Goal: Transaction & Acquisition: Register for event/course

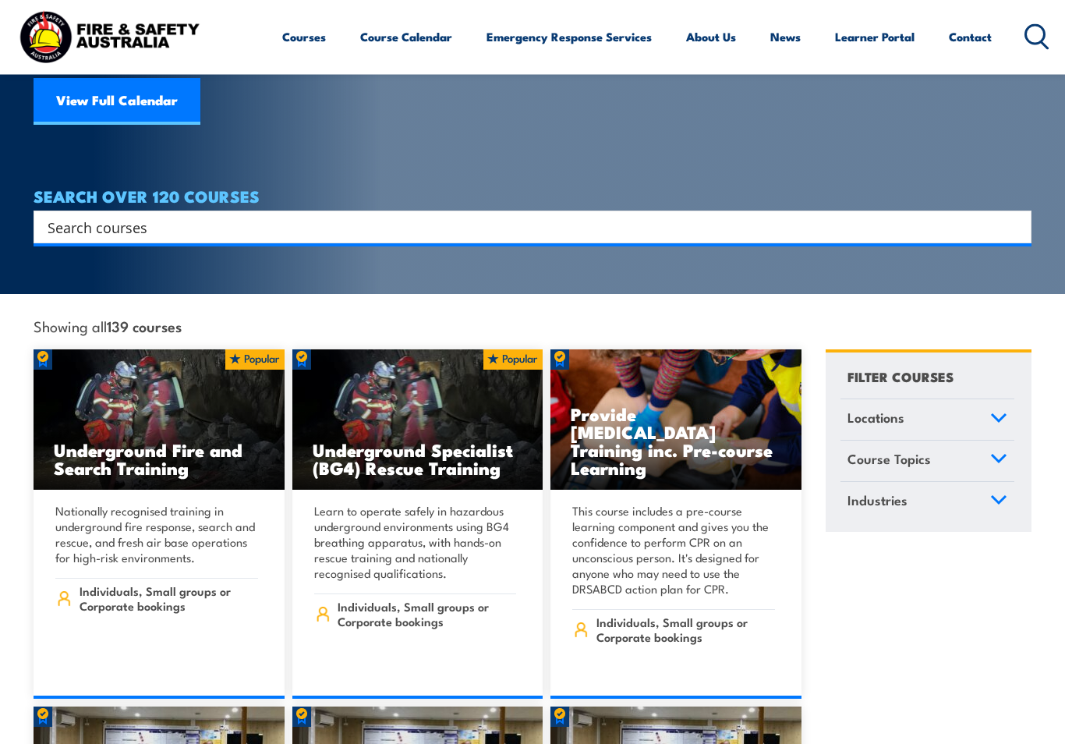
scroll to position [211, 0]
click at [1006, 440] on link "Course Topics" at bounding box center [927, 460] width 174 height 41
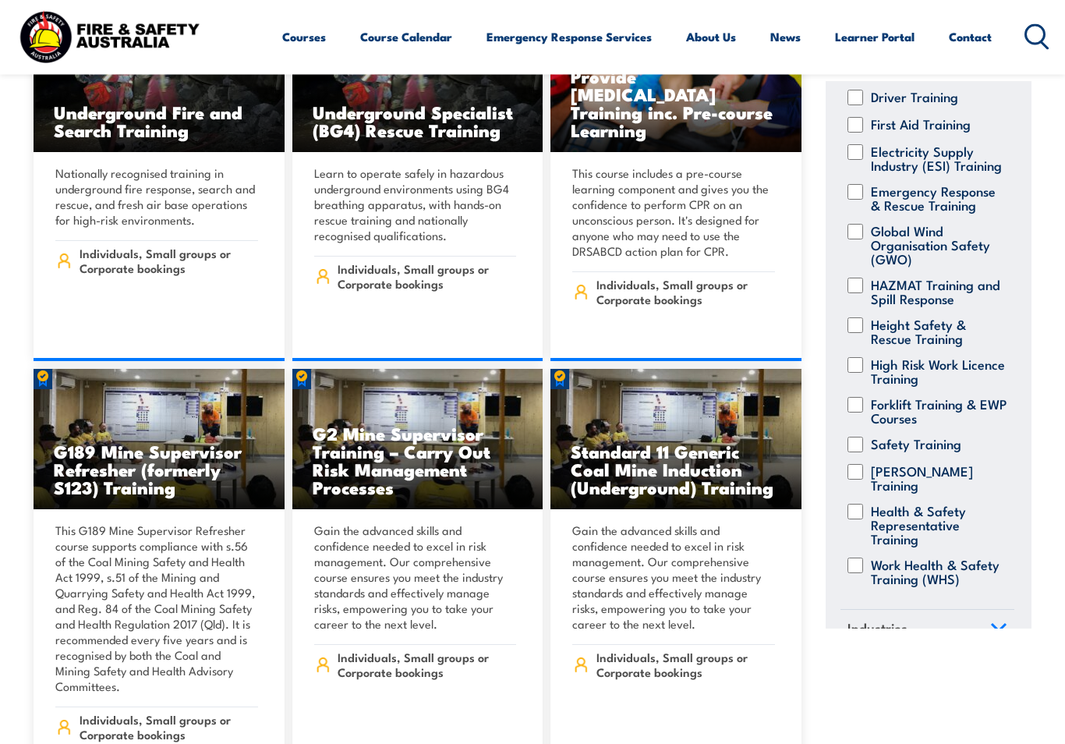
scroll to position [549, 0]
click at [862, 557] on input "Work Health & Safety Training (WHS)" at bounding box center [855, 565] width 16 height 16
checkbox input "true"
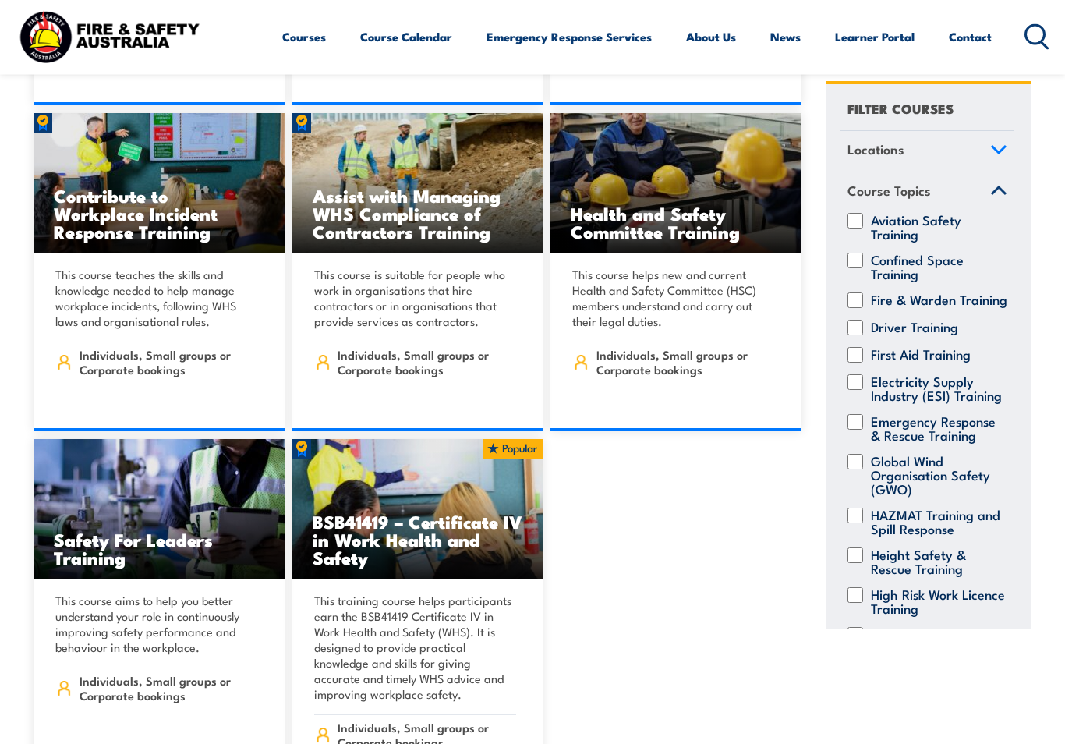
scroll to position [2786, 0]
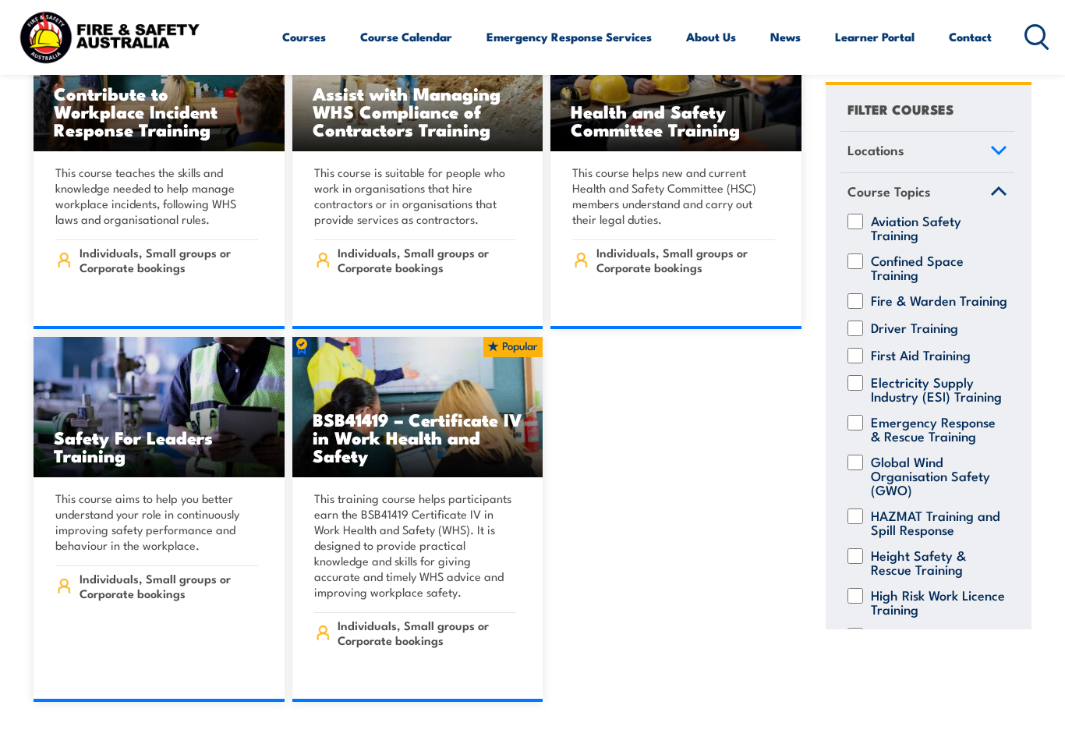
click at [468, 529] on p "This training course helps participants earn the BSB41419 Certificate IV in Wor…" at bounding box center [415, 544] width 203 height 109
click at [502, 702] on link "COURSE DETAILS" at bounding box center [417, 702] width 251 height 0
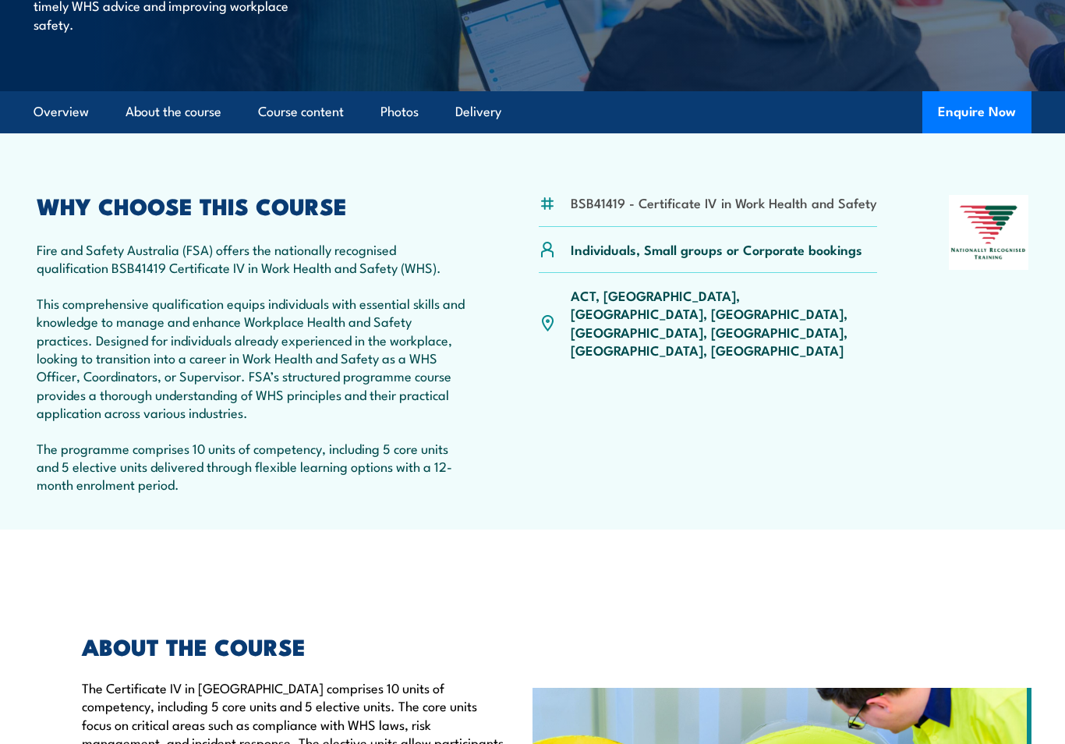
scroll to position [416, 0]
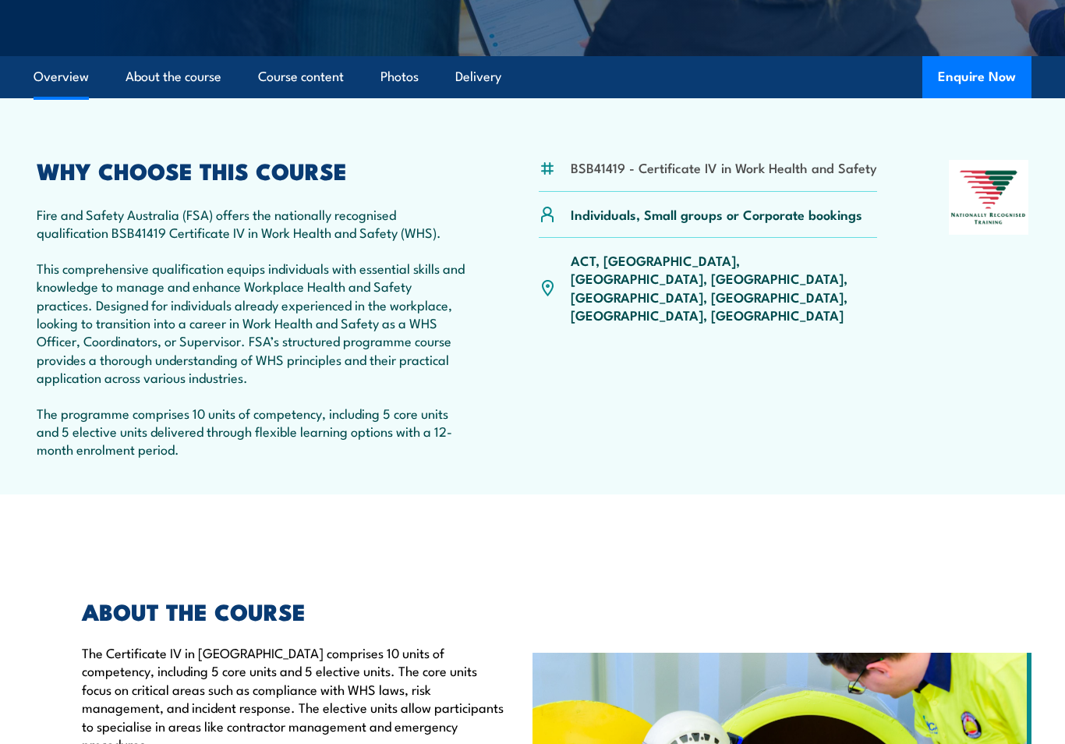
click at [680, 267] on div "ACT, NSW, NT, QLD, SA, TAS, VIC, WA" at bounding box center [708, 288] width 338 height 100
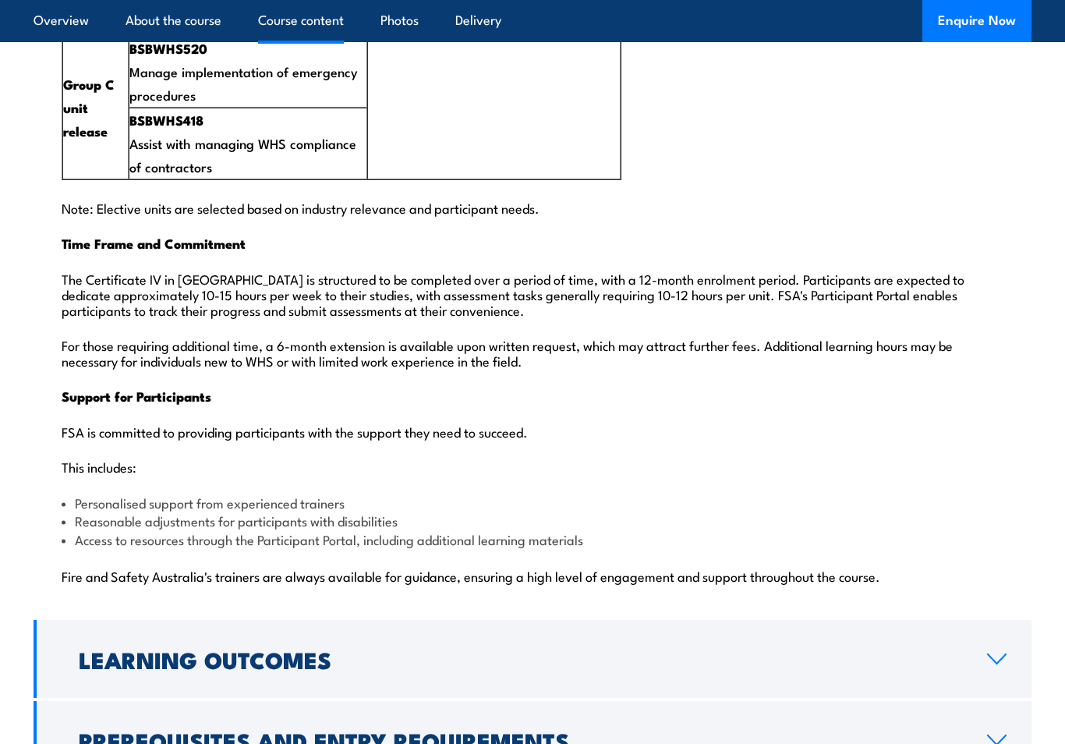
scroll to position [3540, 0]
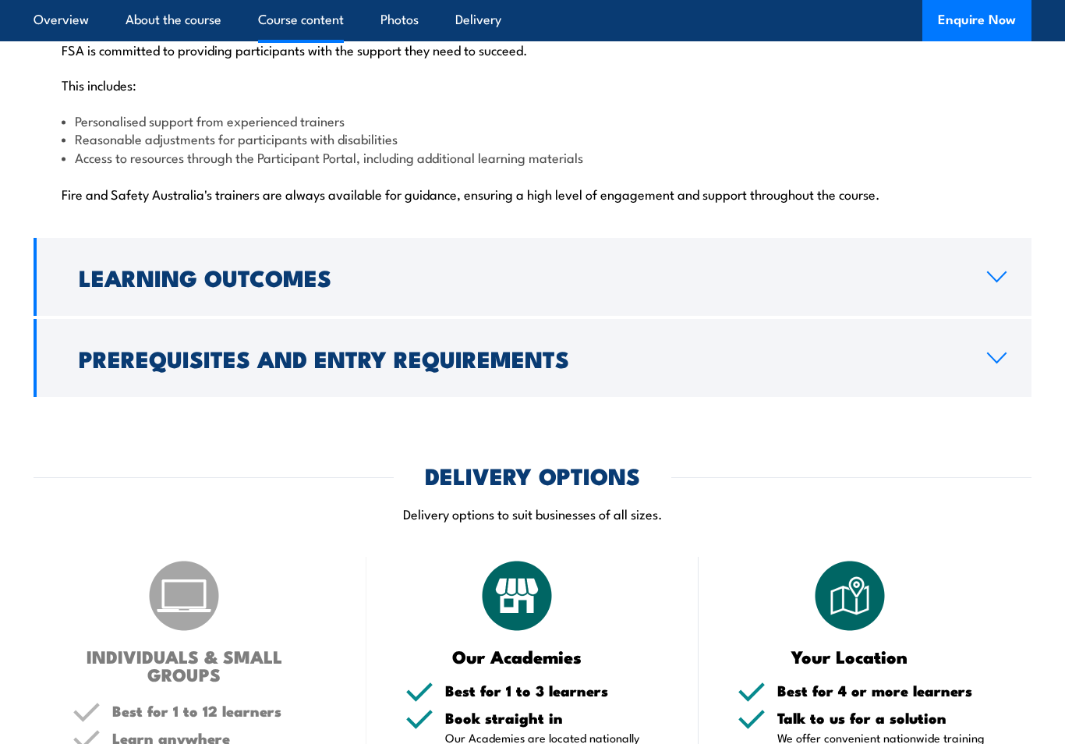
click at [1007, 325] on link "Prerequisites and Entry Requirements" at bounding box center [533, 359] width 998 height 78
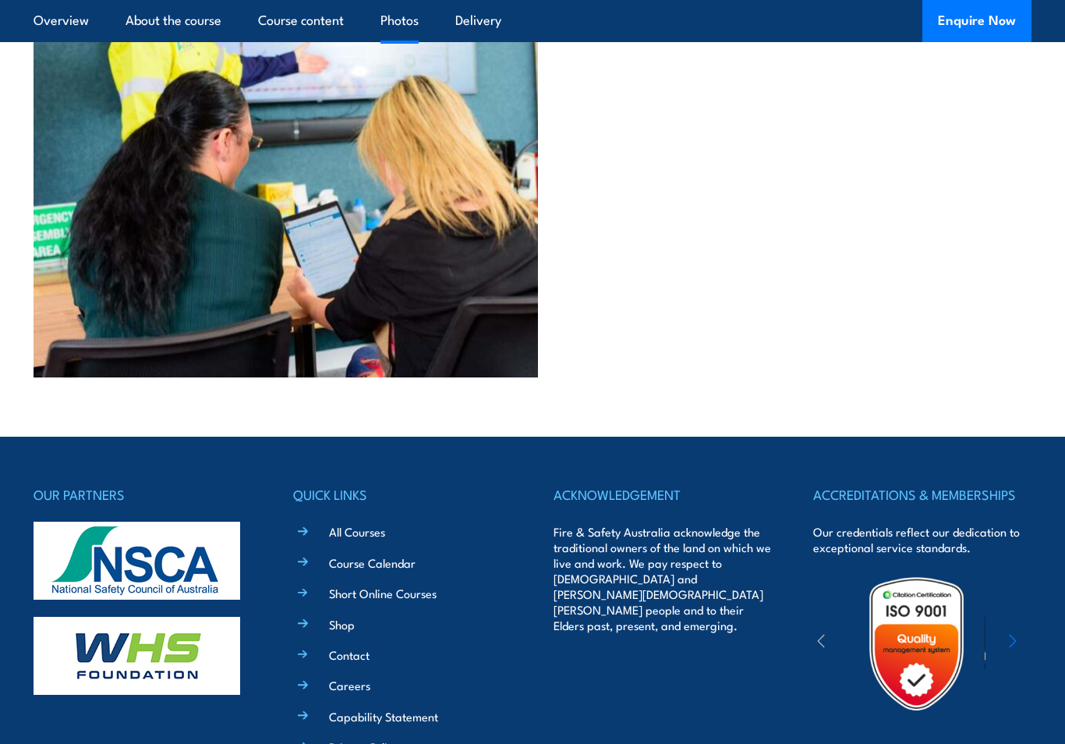
scroll to position [4341, 0]
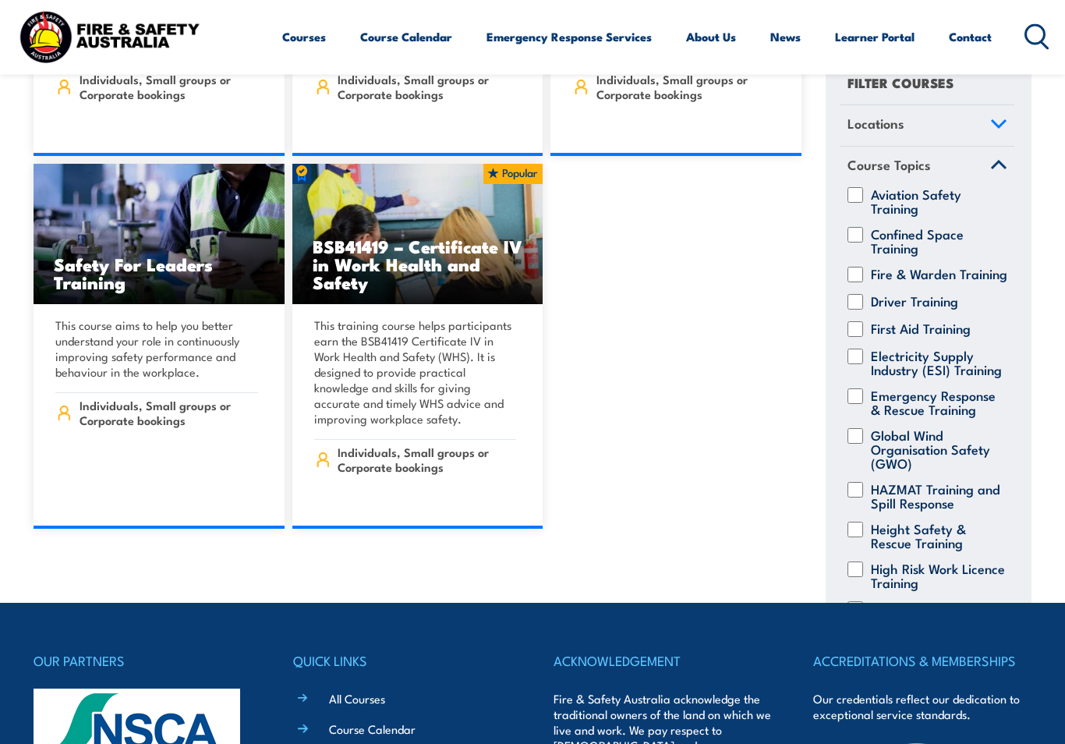
scroll to position [2959, 0]
click at [381, 529] on link "COURSE DETAILS" at bounding box center [417, 529] width 251 height 0
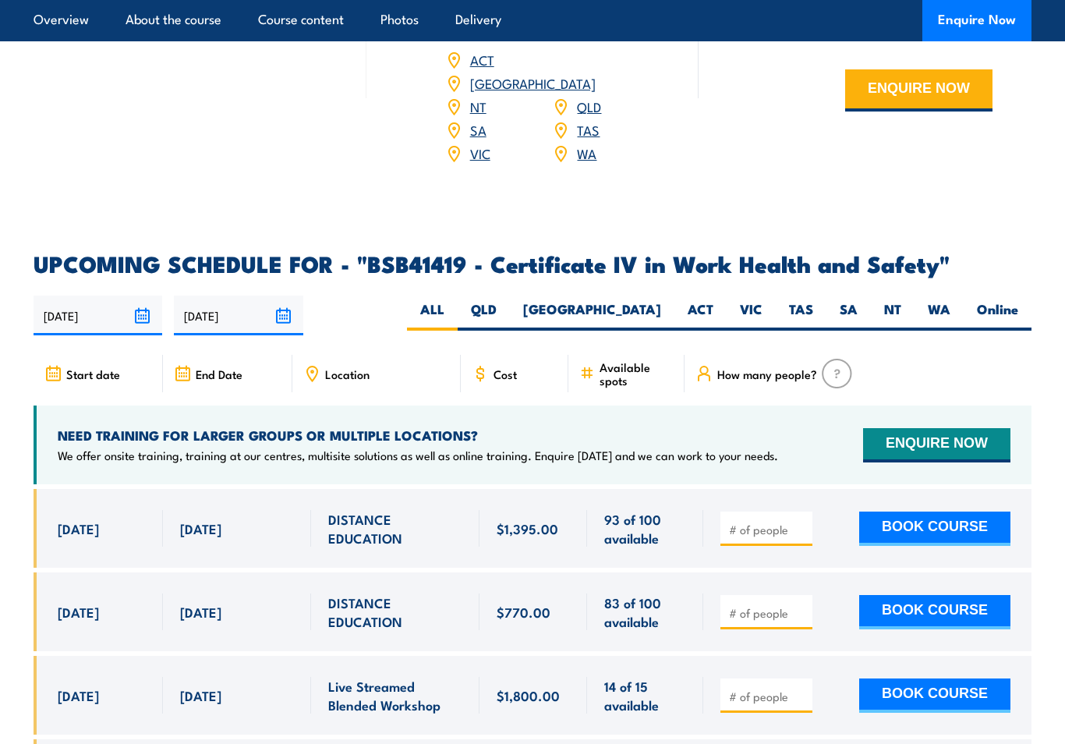
scroll to position [4763, 0]
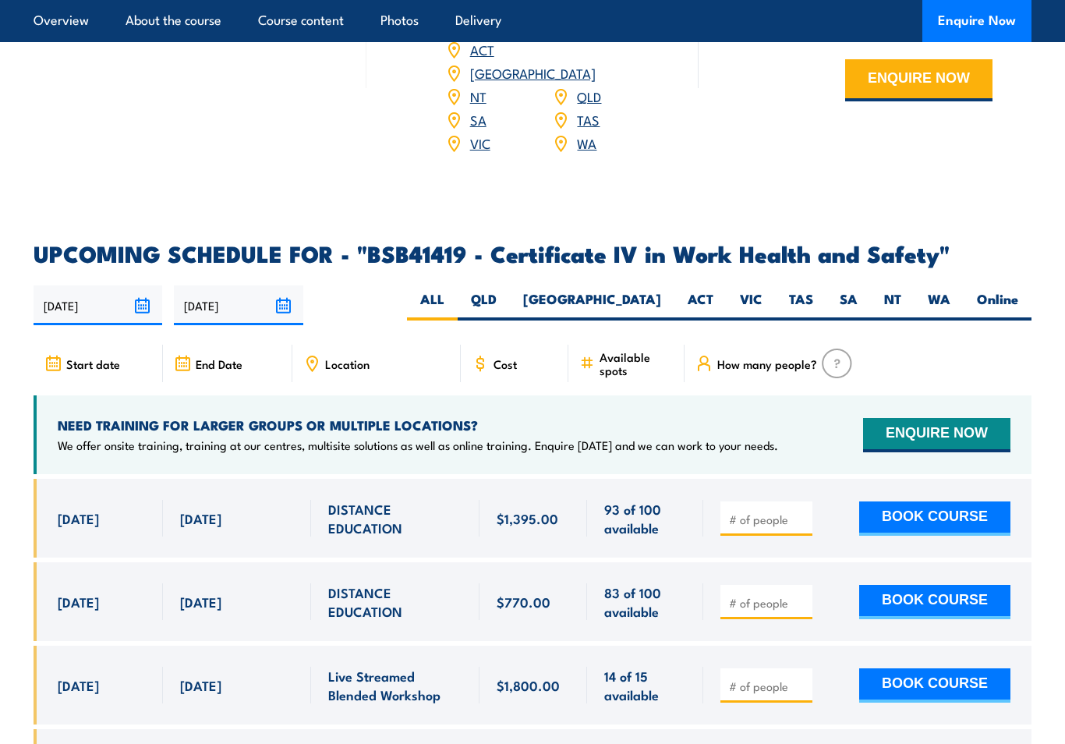
click at [510, 290] on label "QLD" at bounding box center [484, 305] width 52 height 30
click at [507, 290] on input "QLD" at bounding box center [502, 295] width 10 height 10
radio input "true"
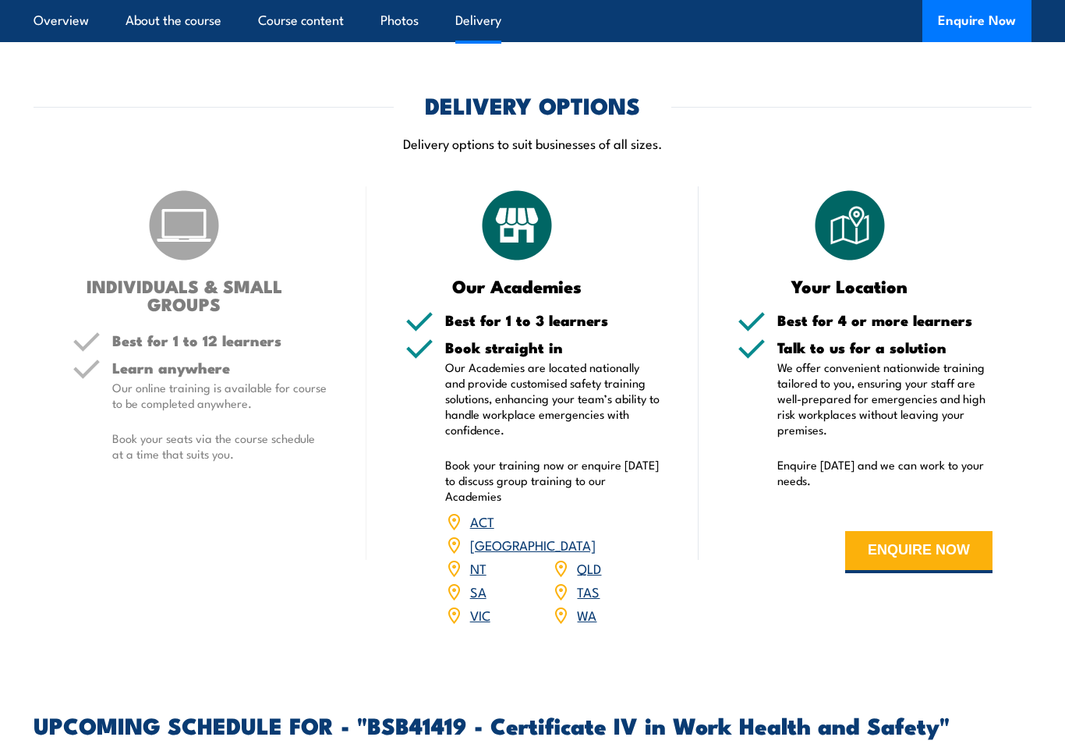
scroll to position [4280, 0]
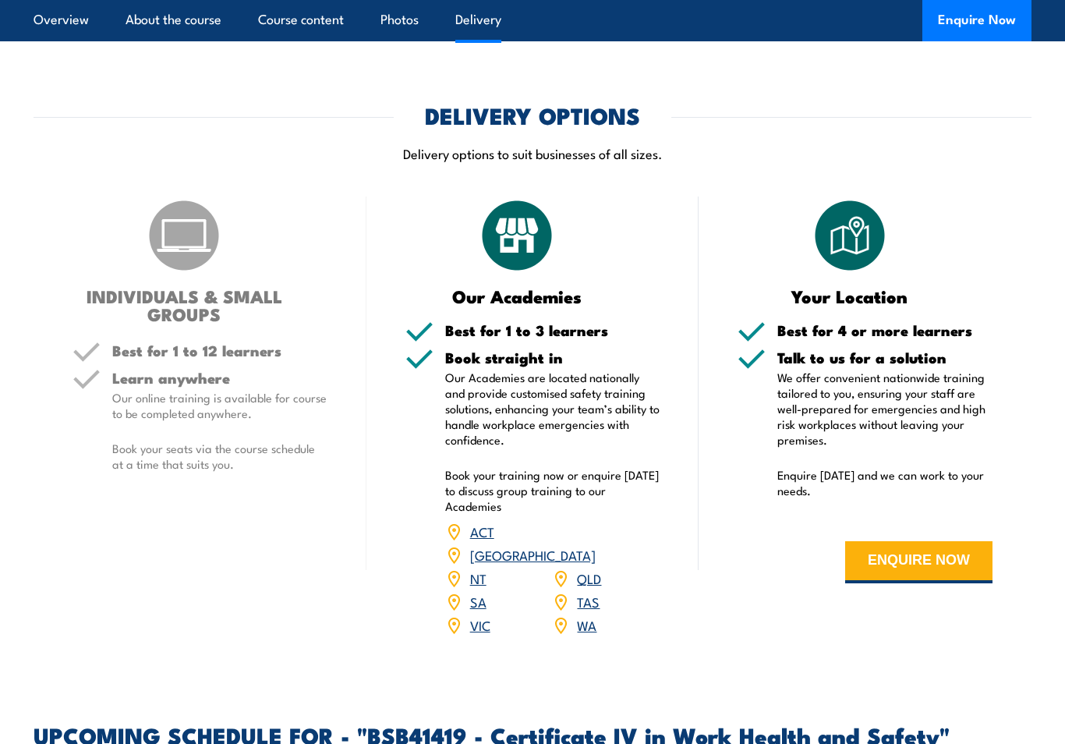
click at [593, 569] on link "QLD" at bounding box center [589, 578] width 24 height 19
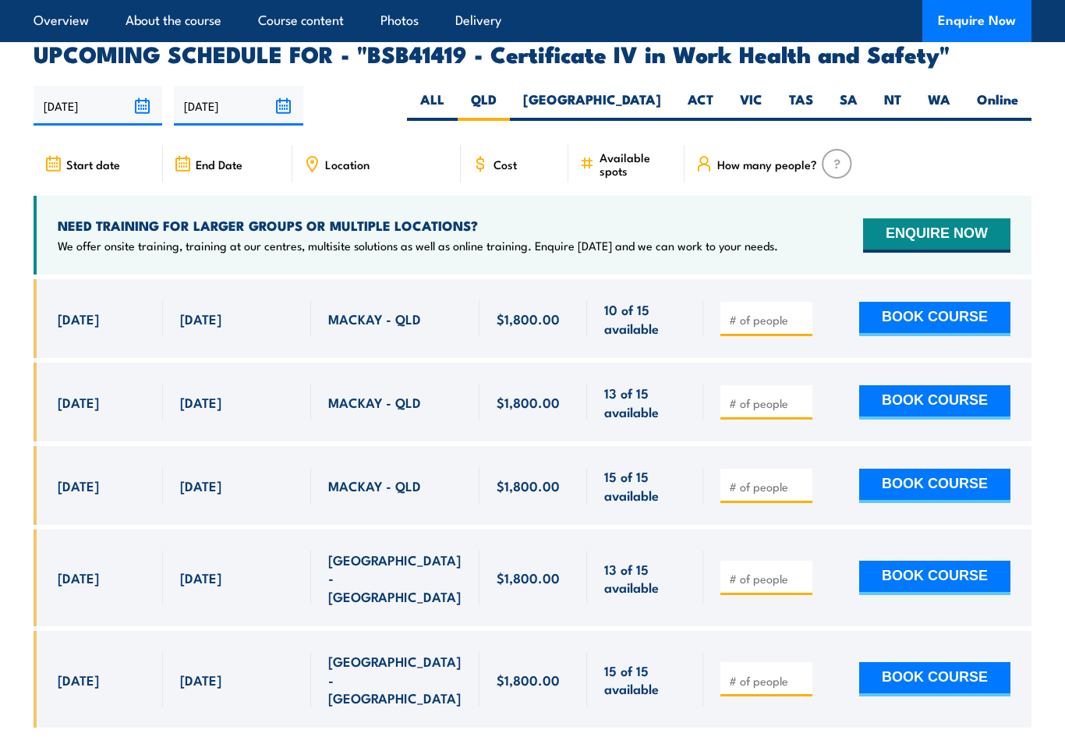
click at [960, 385] on button "BOOK COURSE" at bounding box center [934, 402] width 151 height 34
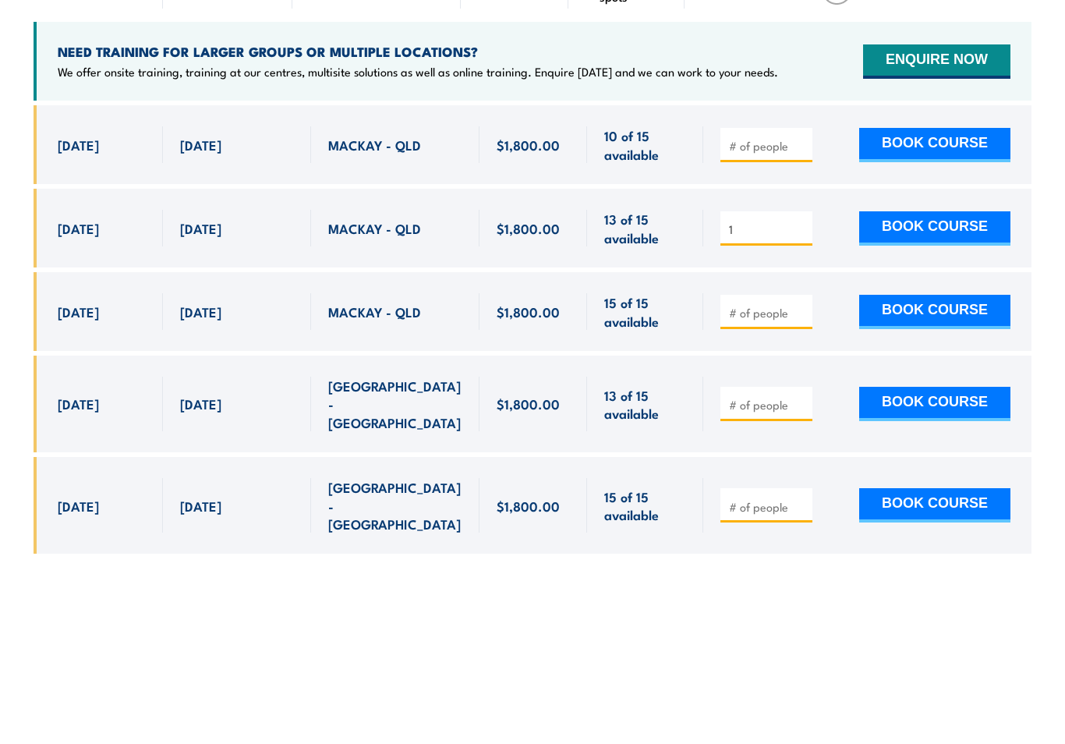
type input "1"
click at [937, 385] on button "BOOK COURSE" at bounding box center [934, 402] width 151 height 34
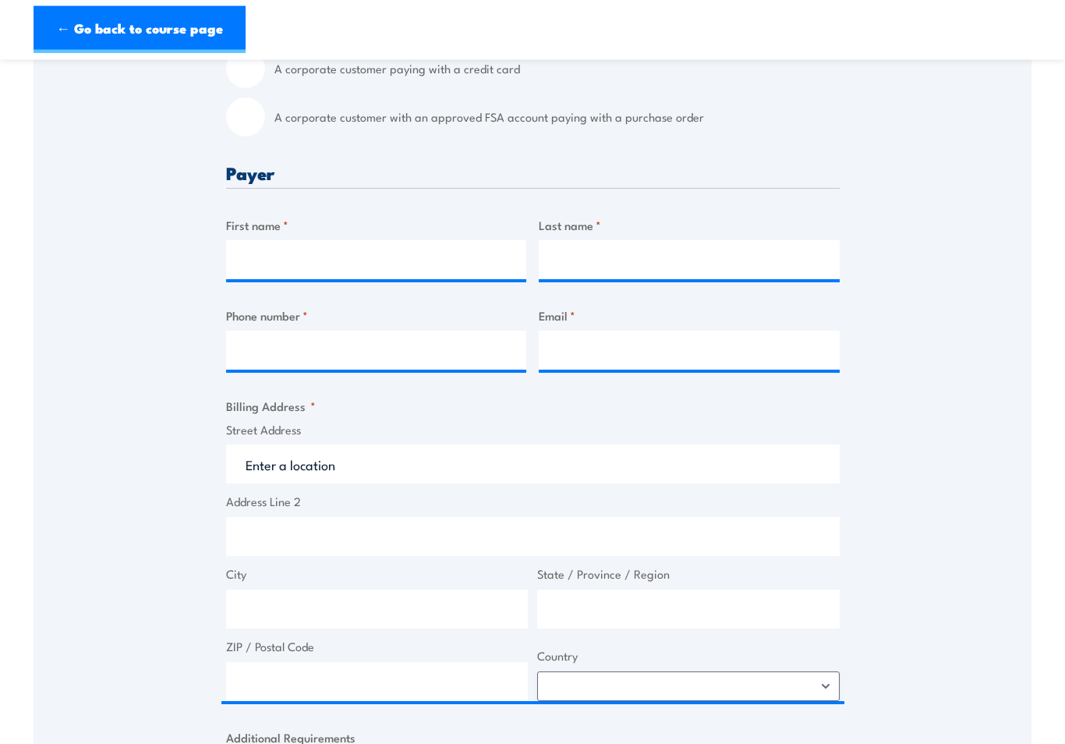
scroll to position [455, 0]
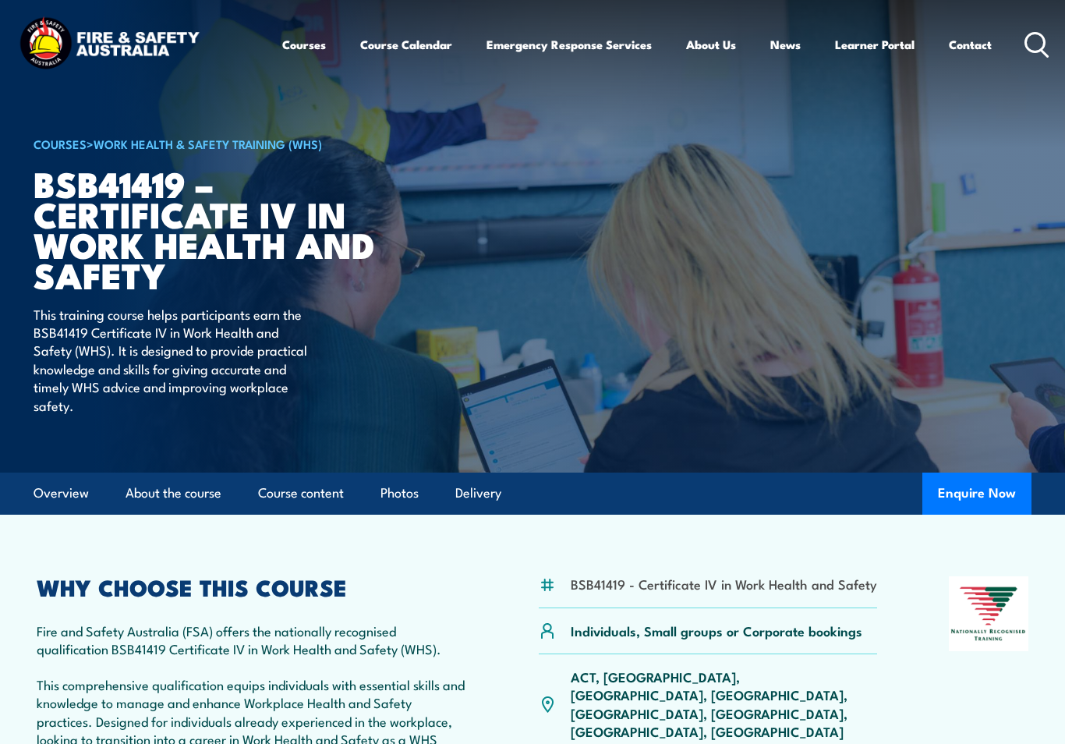
click at [888, 52] on link "Learner Portal" at bounding box center [875, 44] width 80 height 37
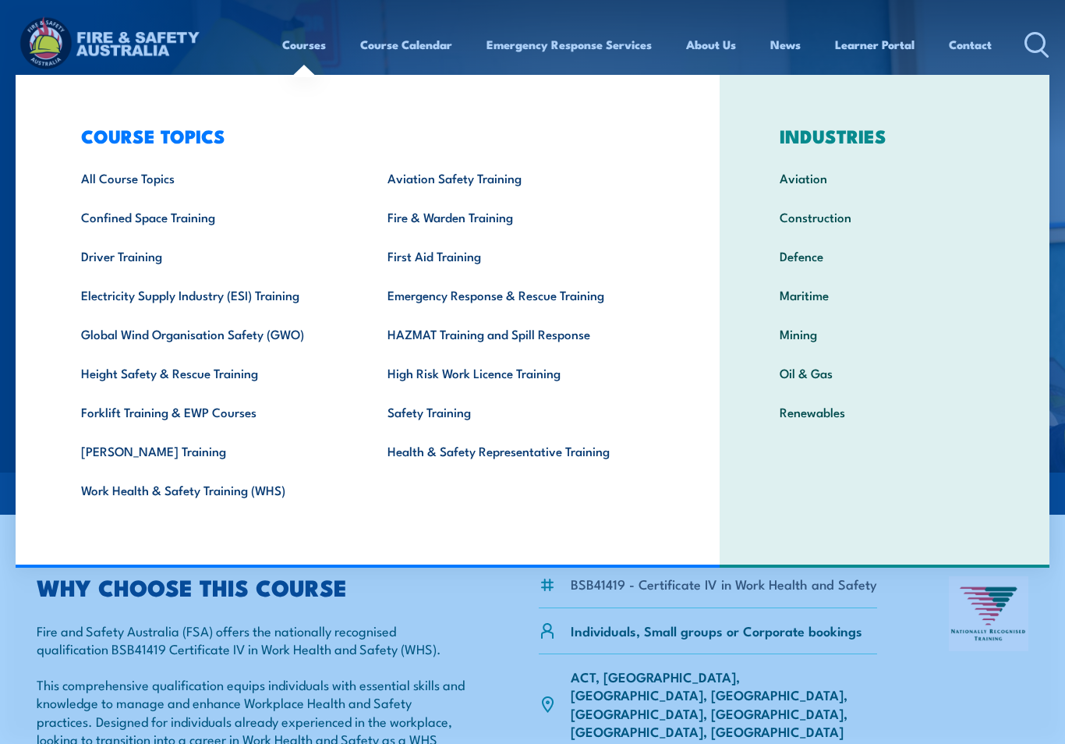
click at [82, 246] on link "Driver Training" at bounding box center [210, 255] width 306 height 39
click at [540, 373] on link "High Risk Work Licence Training" at bounding box center [516, 372] width 306 height 39
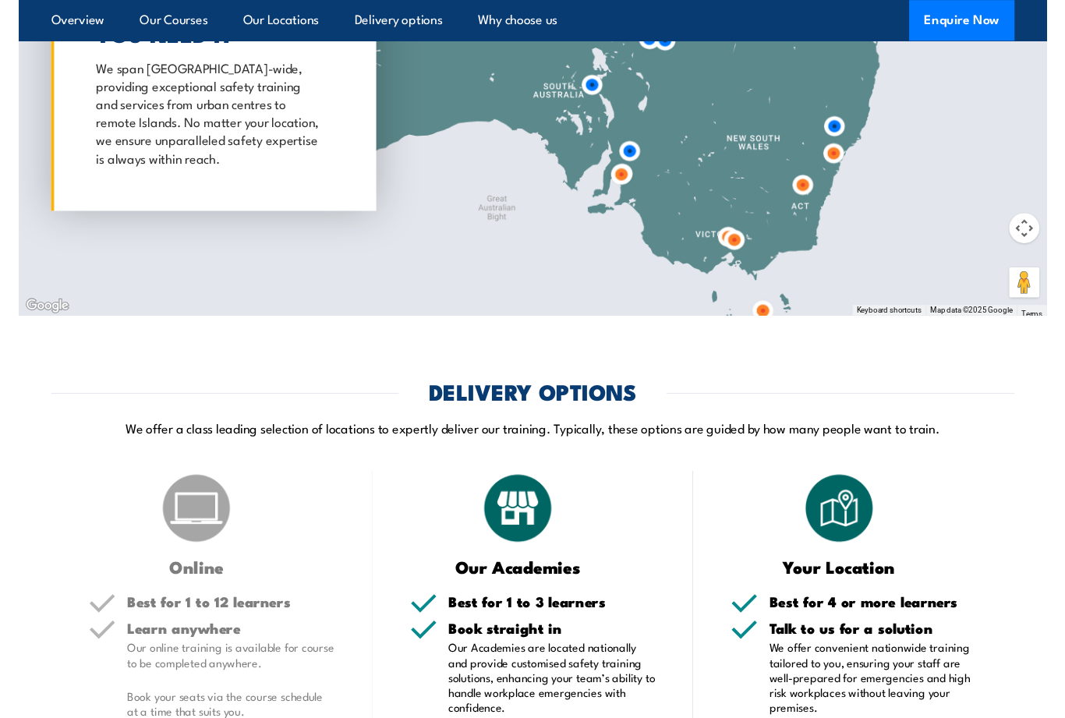
scroll to position [2007, 0]
